Goal: Information Seeking & Learning: Learn about a topic

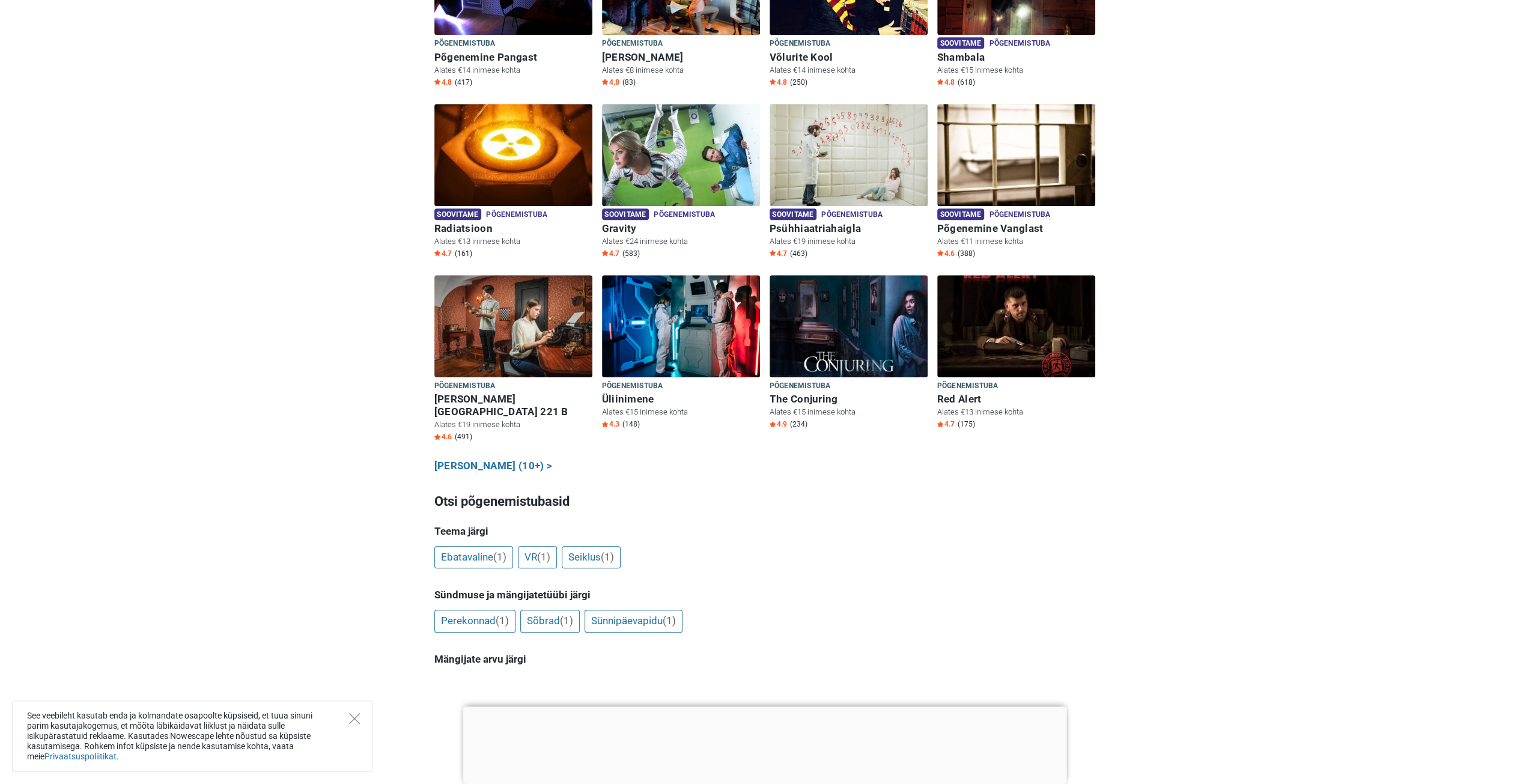
scroll to position [660, 0]
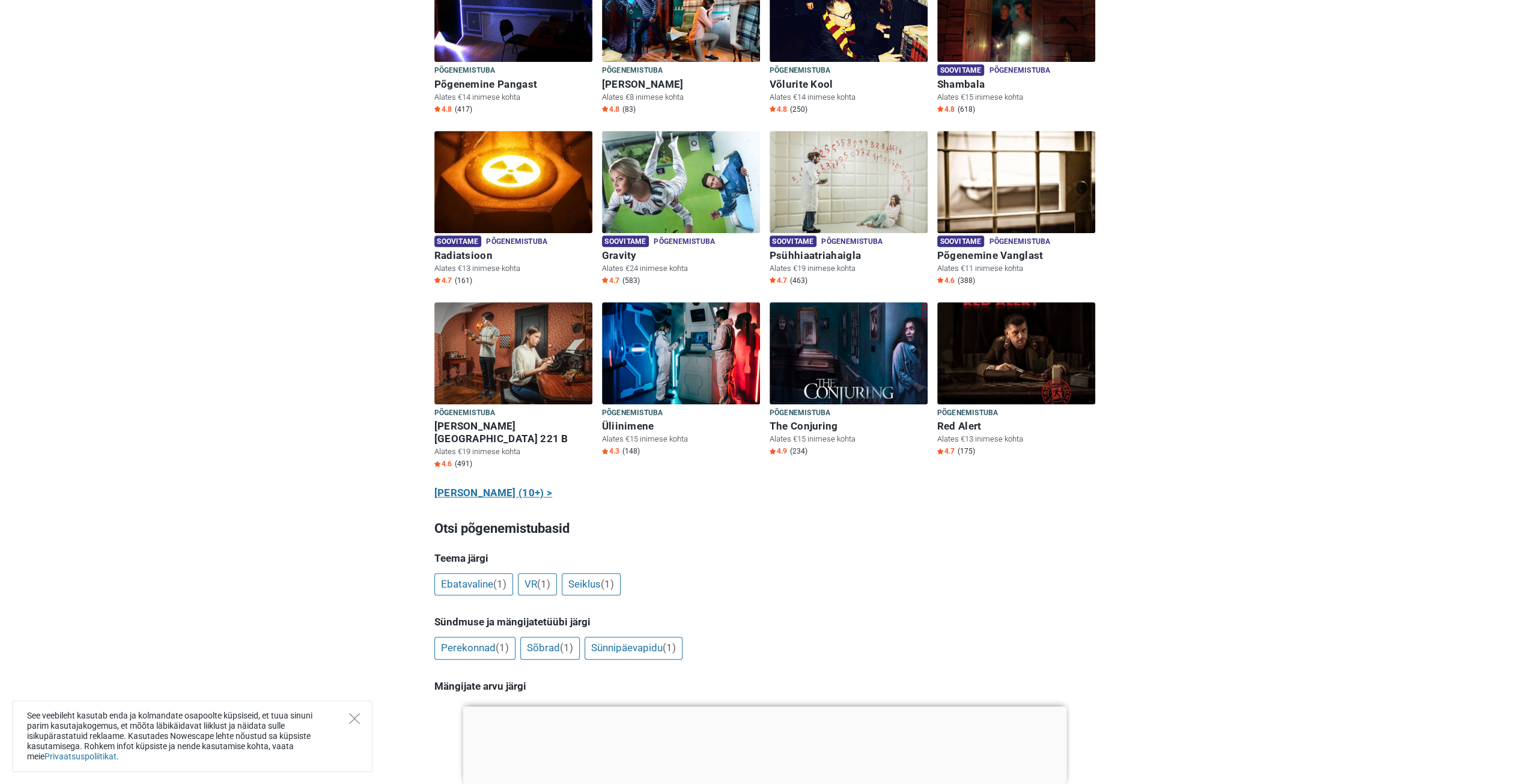
click at [479, 485] on link "Näita kõiki (10+) >" at bounding box center [494, 493] width 119 height 15
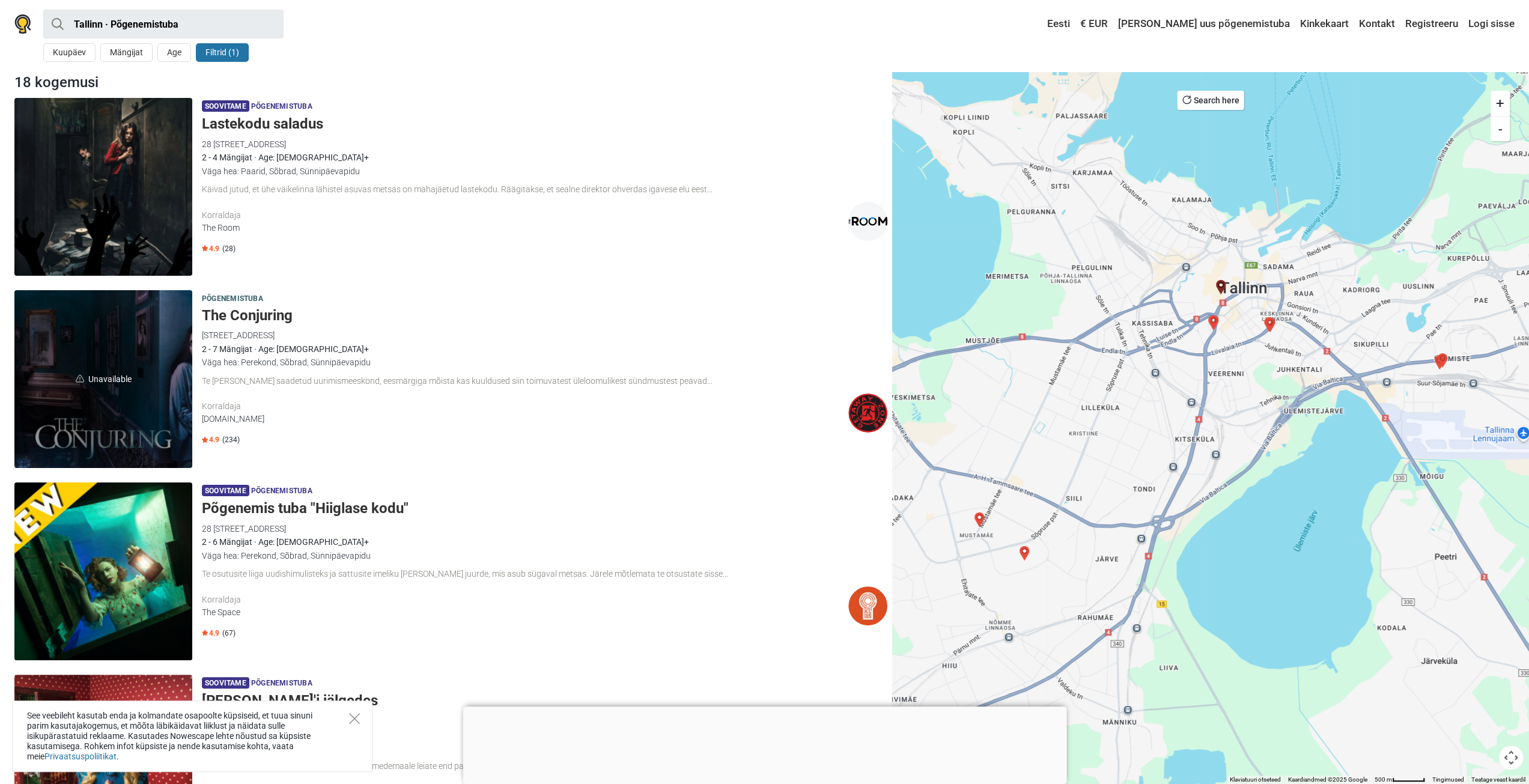
click at [866, 408] on img at bounding box center [868, 413] width 39 height 39
click at [411, 156] on div "2 - 4 Mängijat · Age: 16+" at bounding box center [545, 157] width 685 height 13
click at [23, 22] on img at bounding box center [23, 24] width 17 height 19
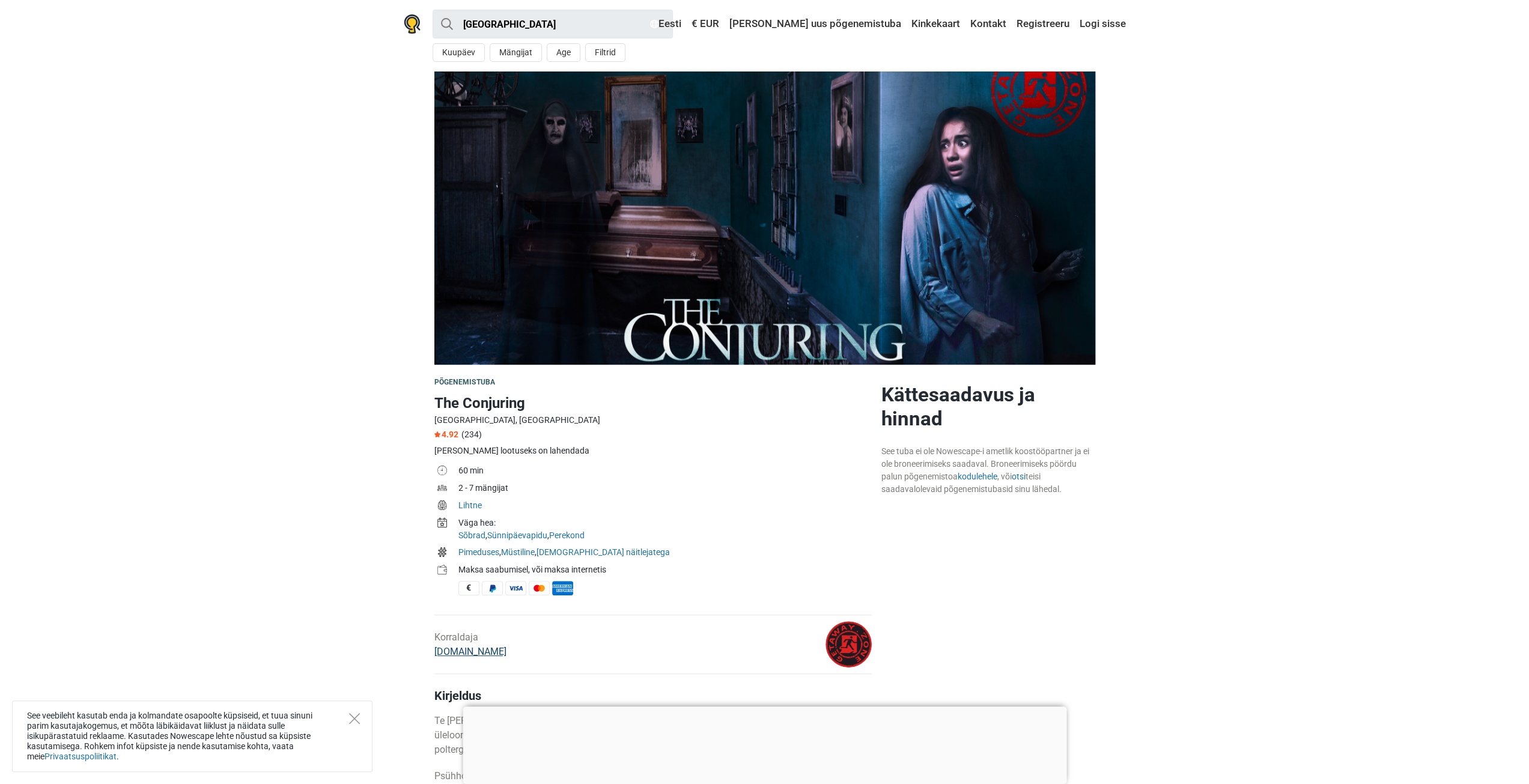
click at [450, 653] on link "[DOMAIN_NAME]" at bounding box center [470, 651] width 72 height 11
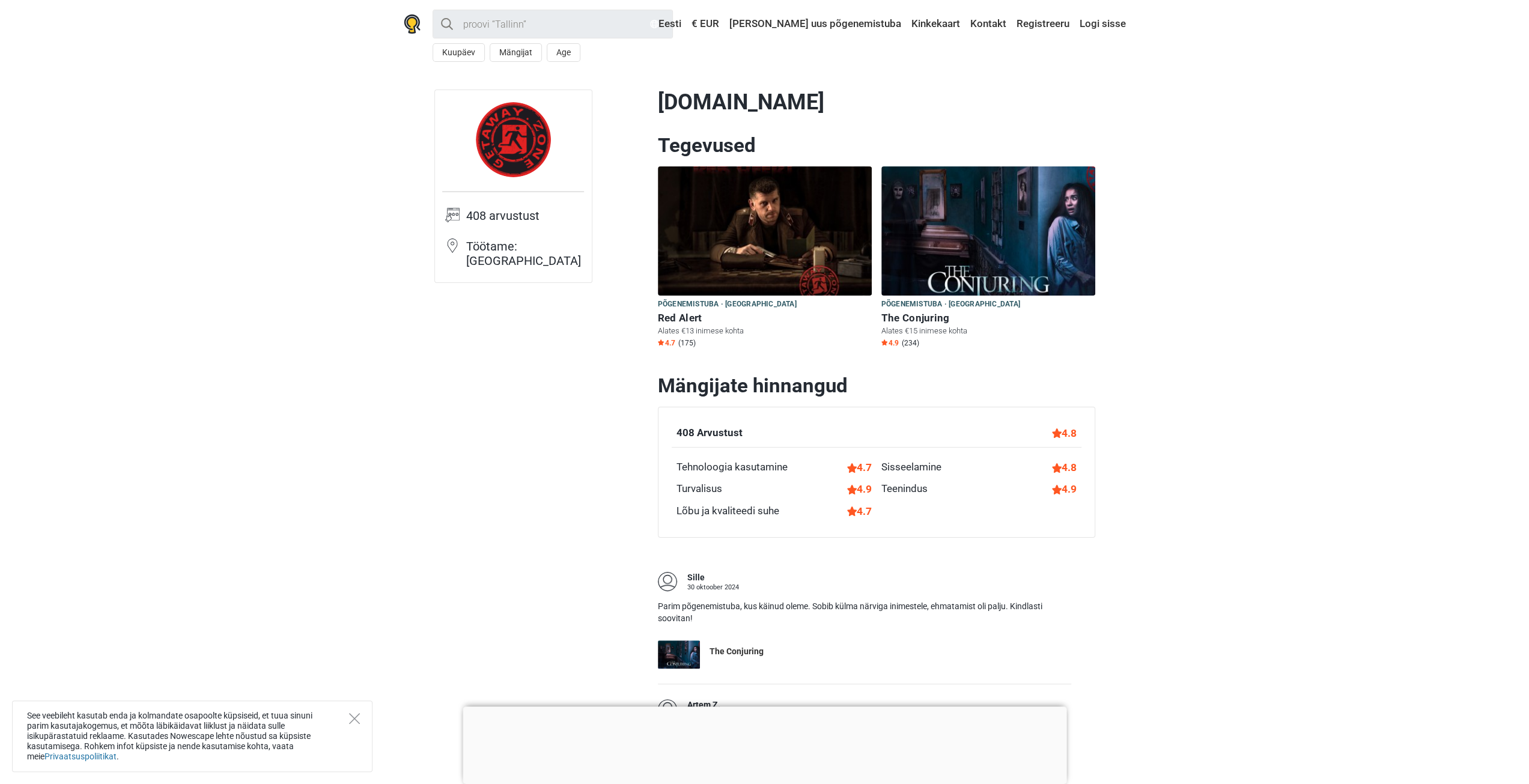
click at [502, 129] on img at bounding box center [513, 139] width 75 height 75
click at [515, 52] on button "Mängijat" at bounding box center [515, 53] width 52 height 19
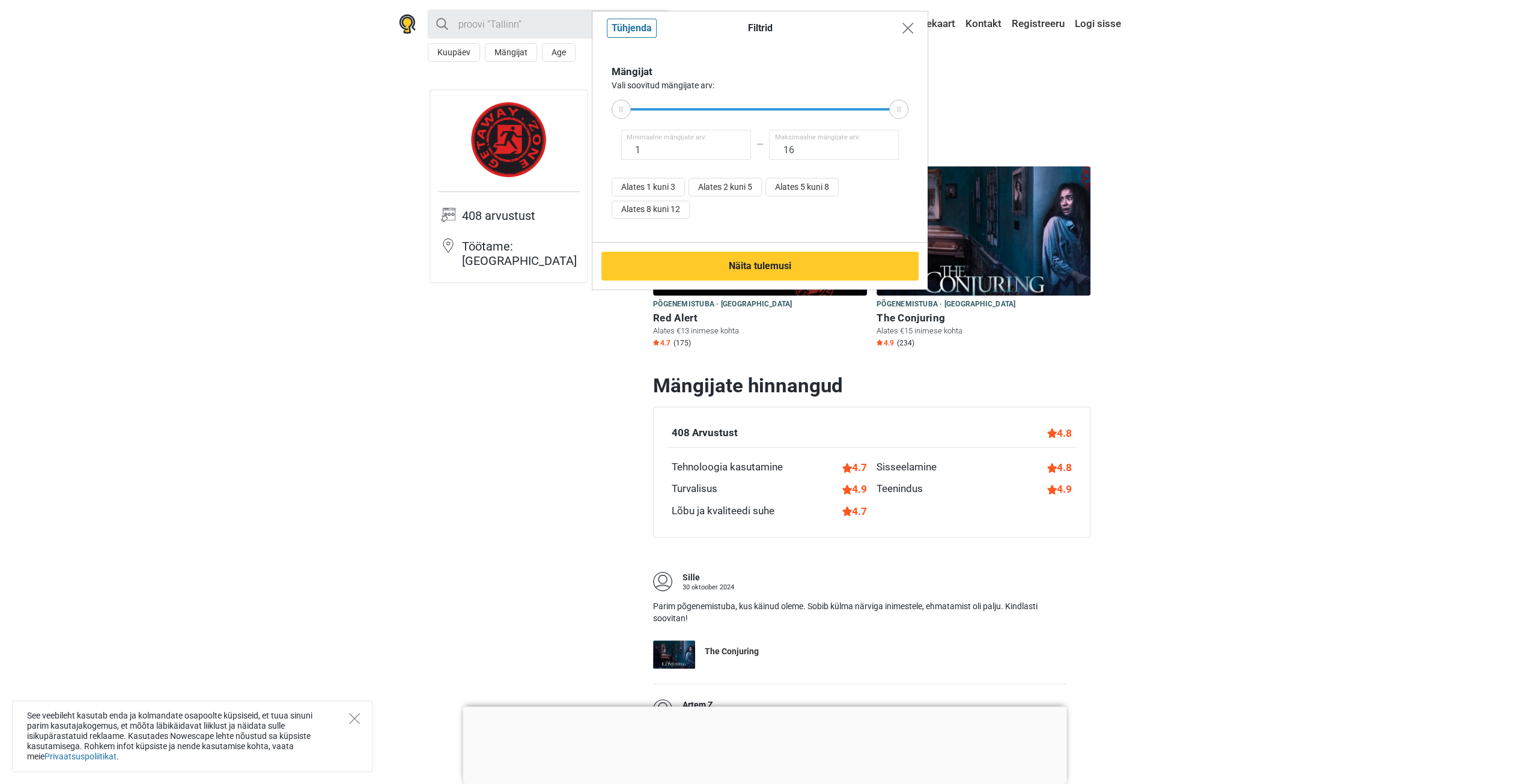
click at [906, 27] on img "Close modal" at bounding box center [907, 28] width 11 height 11
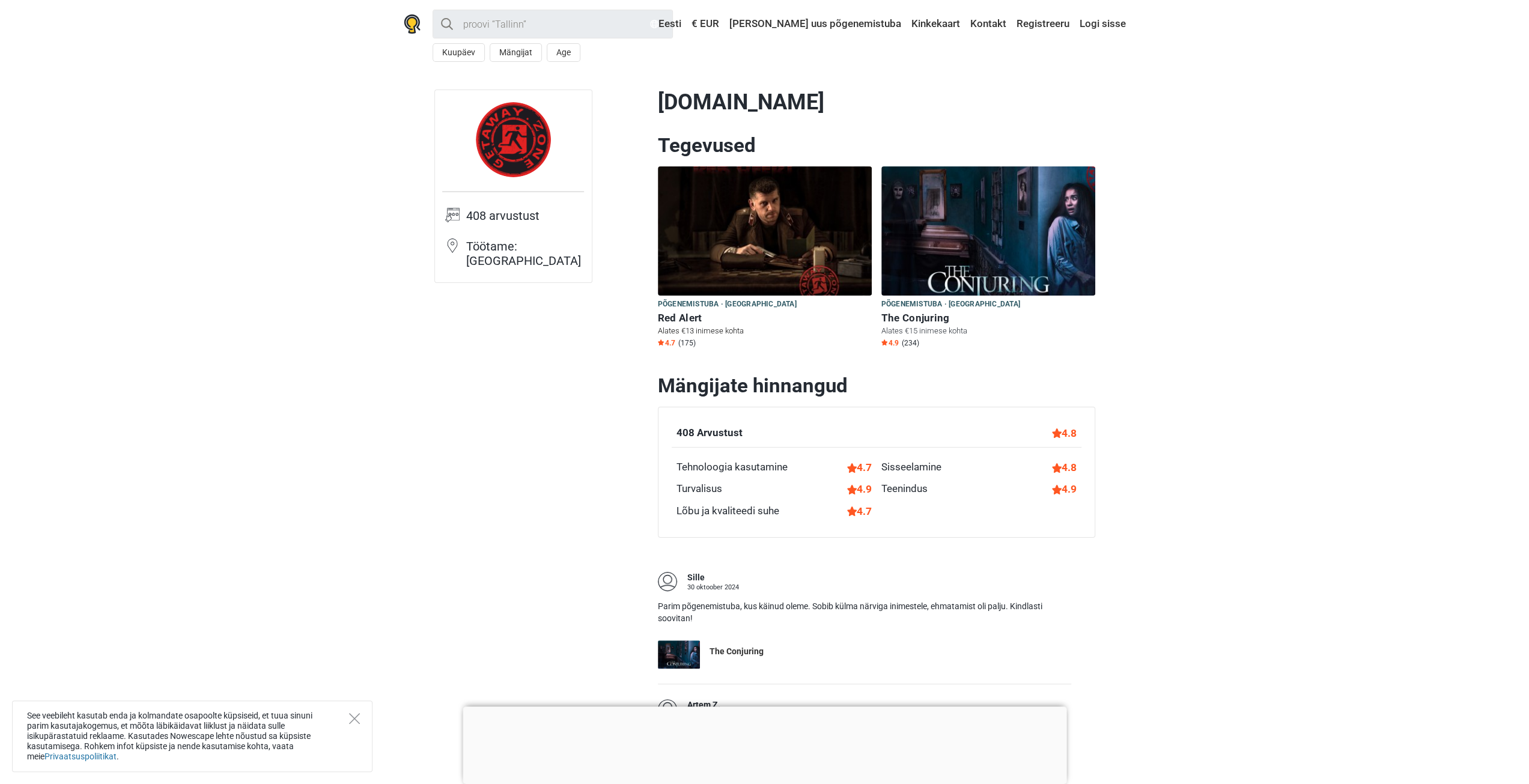
click at [799, 239] on img at bounding box center [764, 231] width 214 height 129
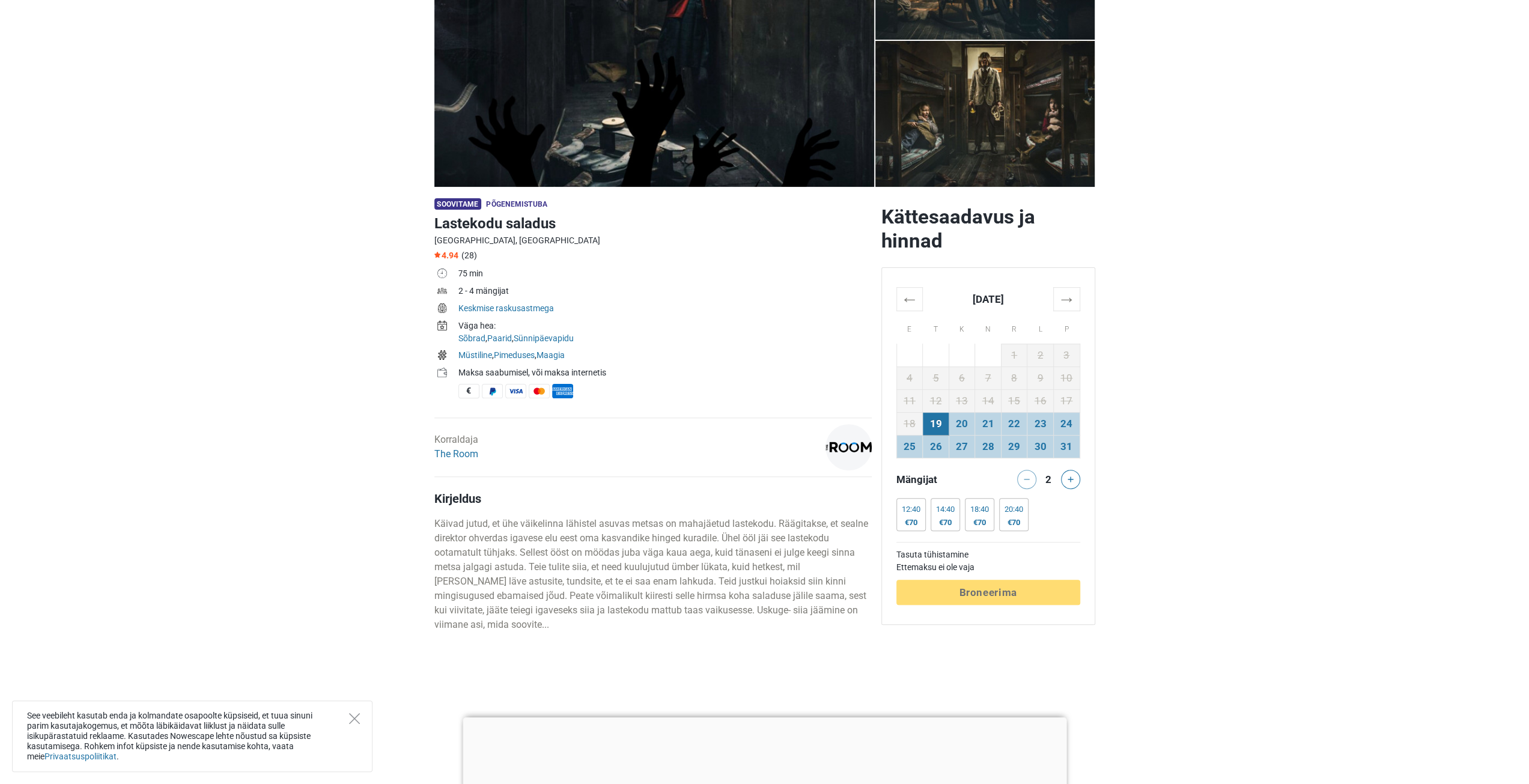
scroll to position [180, 0]
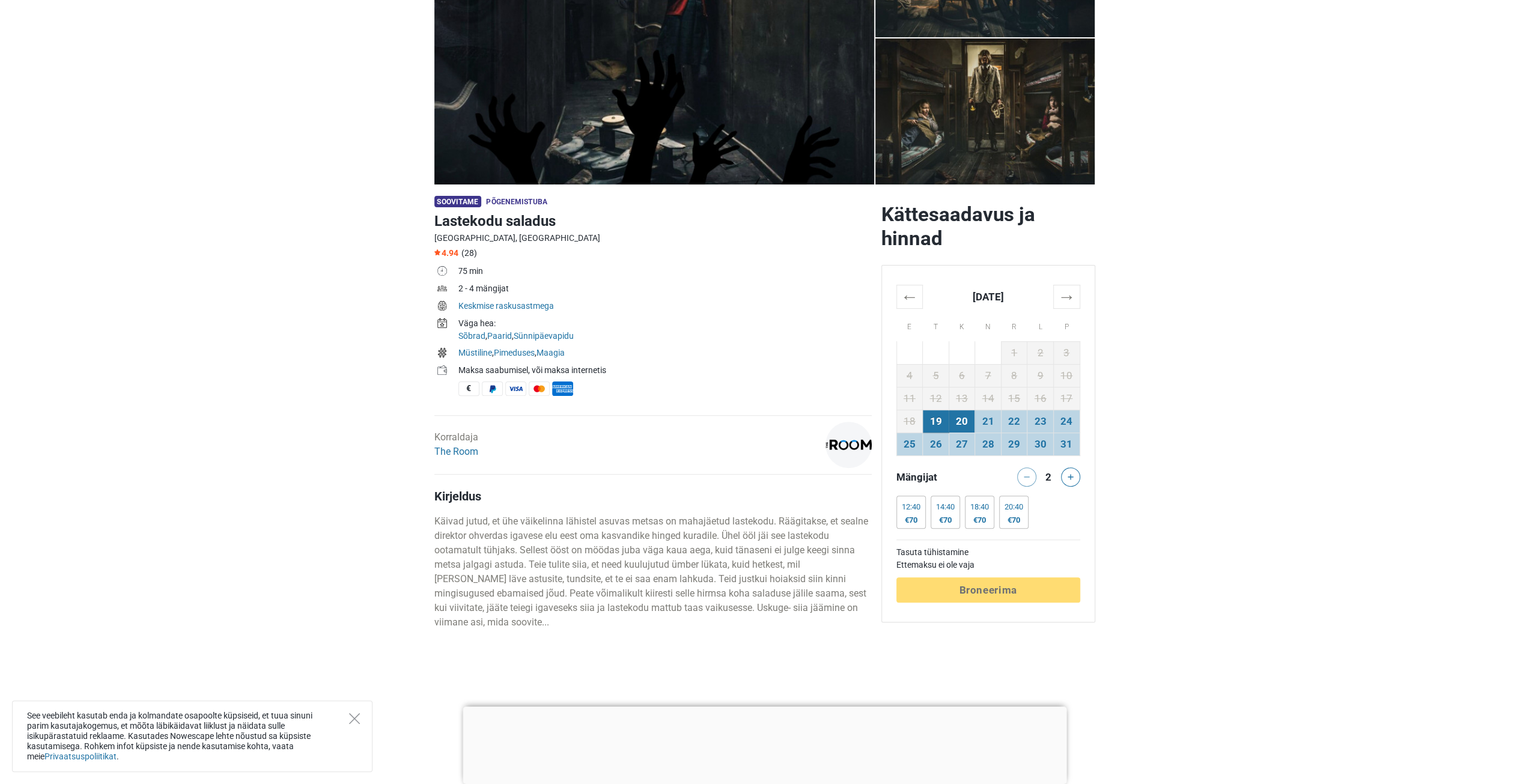
click at [971, 420] on td "20" at bounding box center [962, 421] width 27 height 23
click at [989, 421] on td "21" at bounding box center [988, 421] width 27 height 23
